Goal: Transaction & Acquisition: Book appointment/travel/reservation

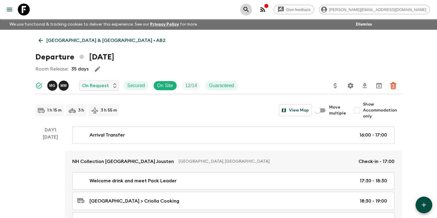
click at [250, 7] on icon "search adventures" at bounding box center [245, 9] width 7 height 7
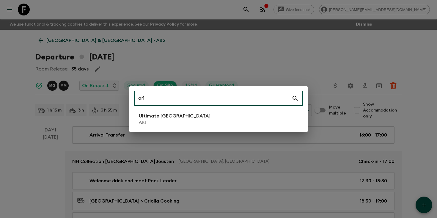
type input "ar1"
click at [179, 119] on p "Ultimate [GEOGRAPHIC_DATA]" at bounding box center [175, 115] width 72 height 7
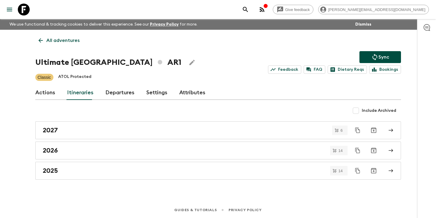
click at [113, 93] on link "Departures" at bounding box center [119, 93] width 29 height 14
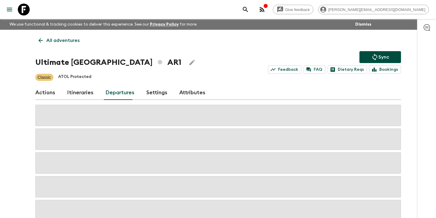
click at [25, 139] on div "Give feedback [PERSON_NAME][EMAIL_ADDRESS][DOMAIN_NAME] We use functional & tra…" at bounding box center [218, 127] width 436 height 254
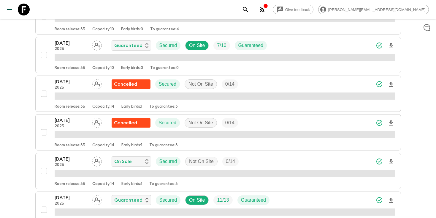
scroll to position [225, 0]
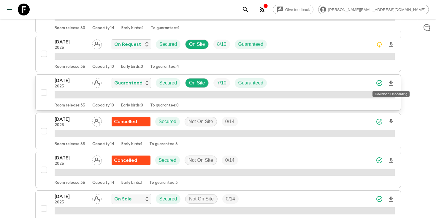
click at [391, 83] on icon "Download Onboarding" at bounding box center [391, 83] width 7 height 7
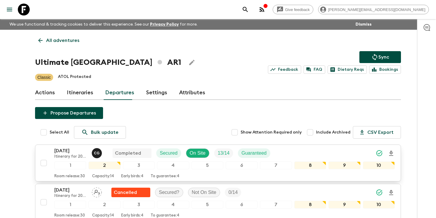
scroll to position [232, 0]
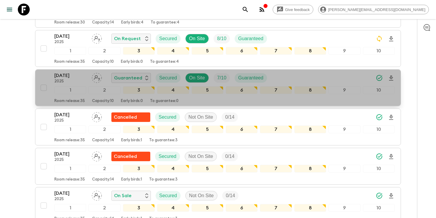
click at [69, 82] on p "2025" at bounding box center [70, 81] width 33 height 5
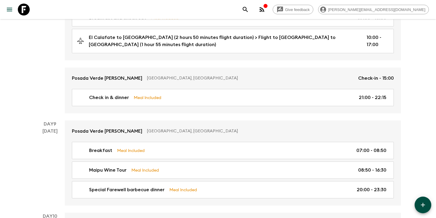
scroll to position [1192, 0]
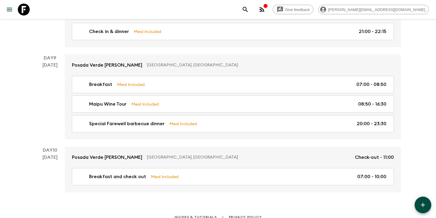
click at [249, 8] on icon "search adventures" at bounding box center [245, 9] width 7 height 7
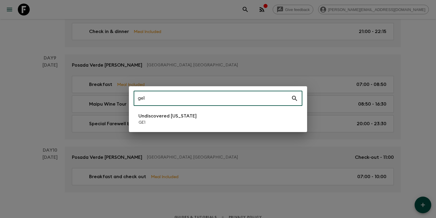
type input "ge1"
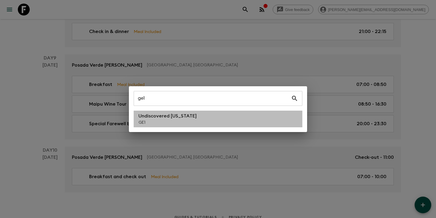
click at [178, 121] on p "GE1" at bounding box center [167, 122] width 58 height 6
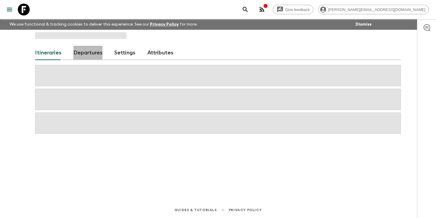
click at [88, 58] on link "Departures" at bounding box center [87, 53] width 29 height 14
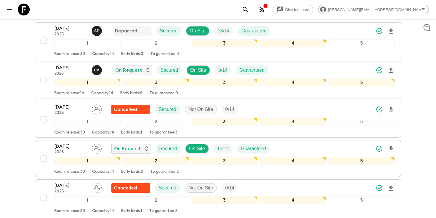
scroll to position [512, 0]
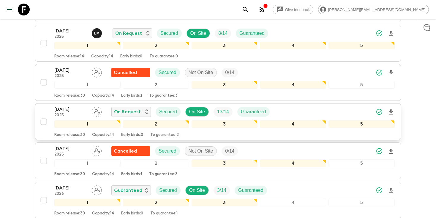
click at [392, 112] on icon "Download Onboarding" at bounding box center [391, 111] width 4 height 5
